Goal: Task Accomplishment & Management: Use online tool/utility

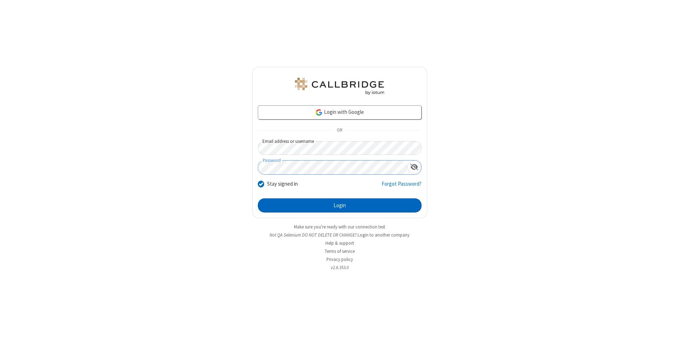
click at [340, 206] on button "Login" at bounding box center [340, 205] width 164 height 14
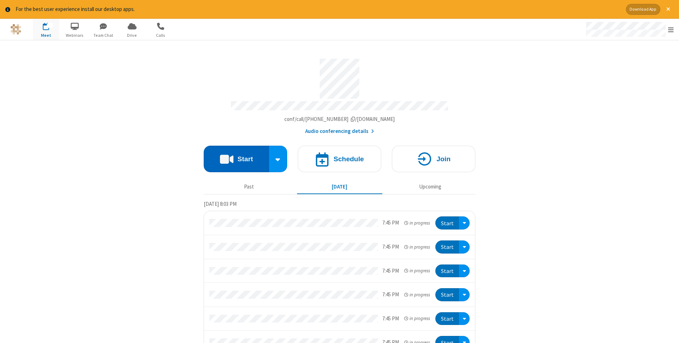
click at [236, 157] on button "Start" at bounding box center [236, 159] width 65 height 27
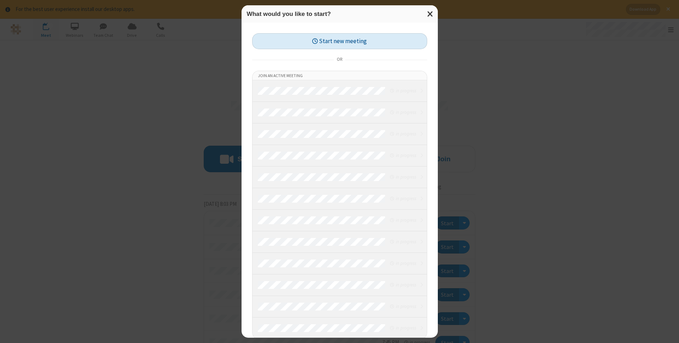
click at [340, 41] on button "Start new meeting" at bounding box center [339, 41] width 175 height 16
